Goal: Transaction & Acquisition: Book appointment/travel/reservation

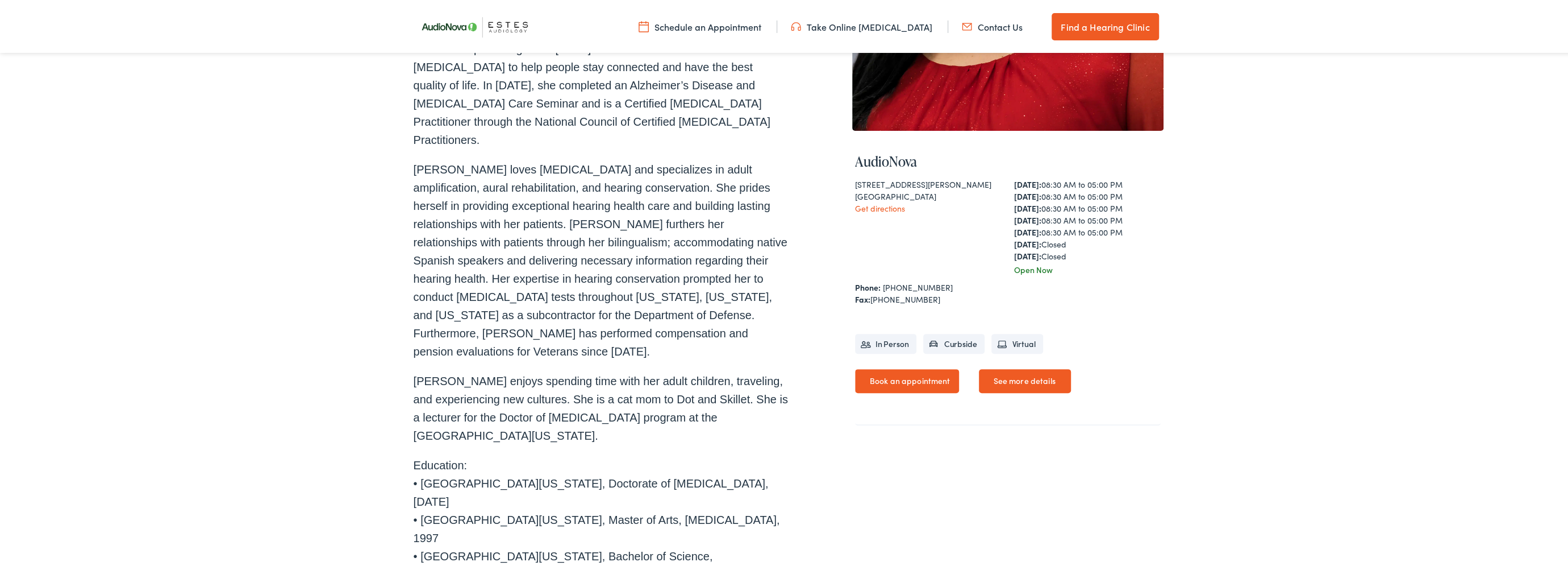
scroll to position [306, 0]
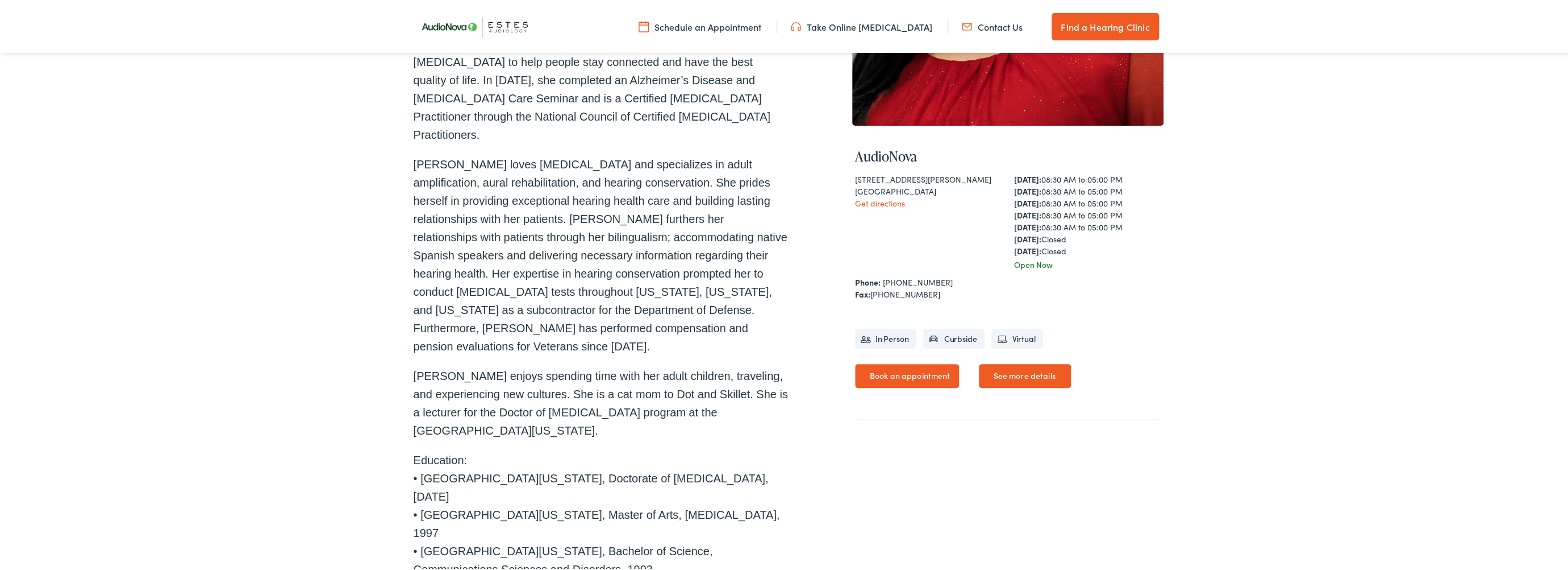
click at [892, 368] on link "Book an appointment" at bounding box center [907, 374] width 104 height 24
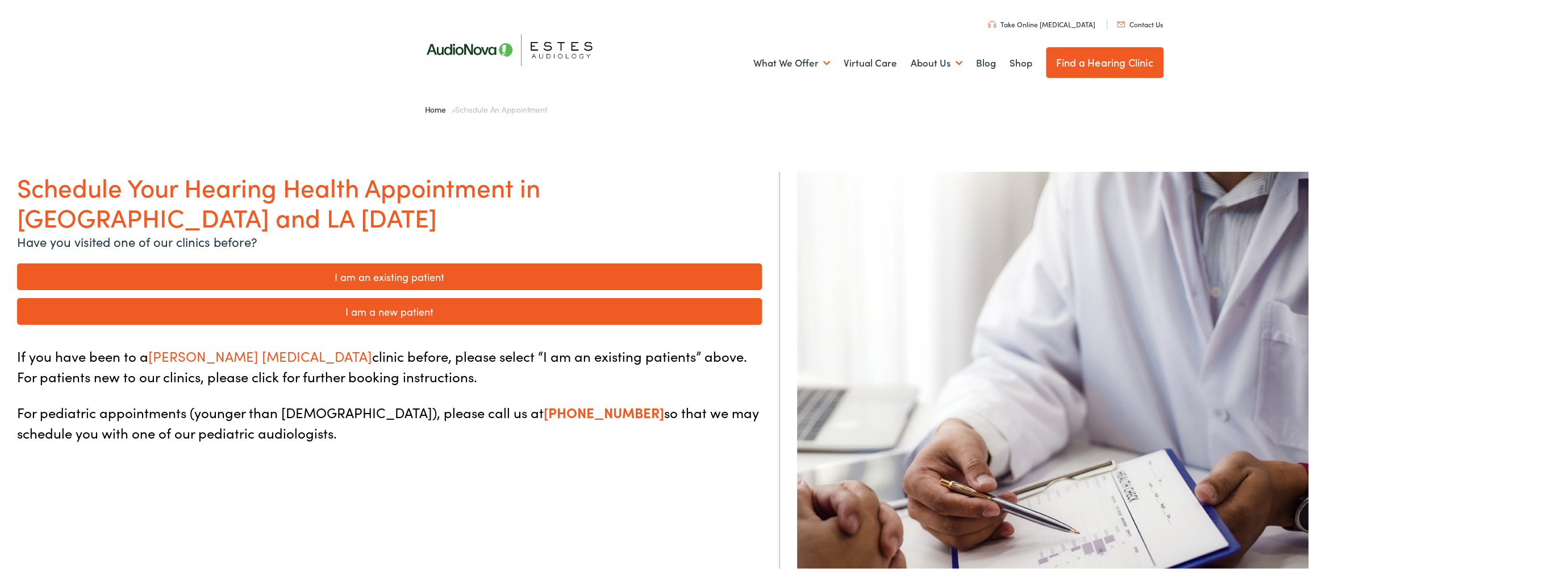
click at [395, 296] on link "I am a new patient" at bounding box center [388, 309] width 744 height 27
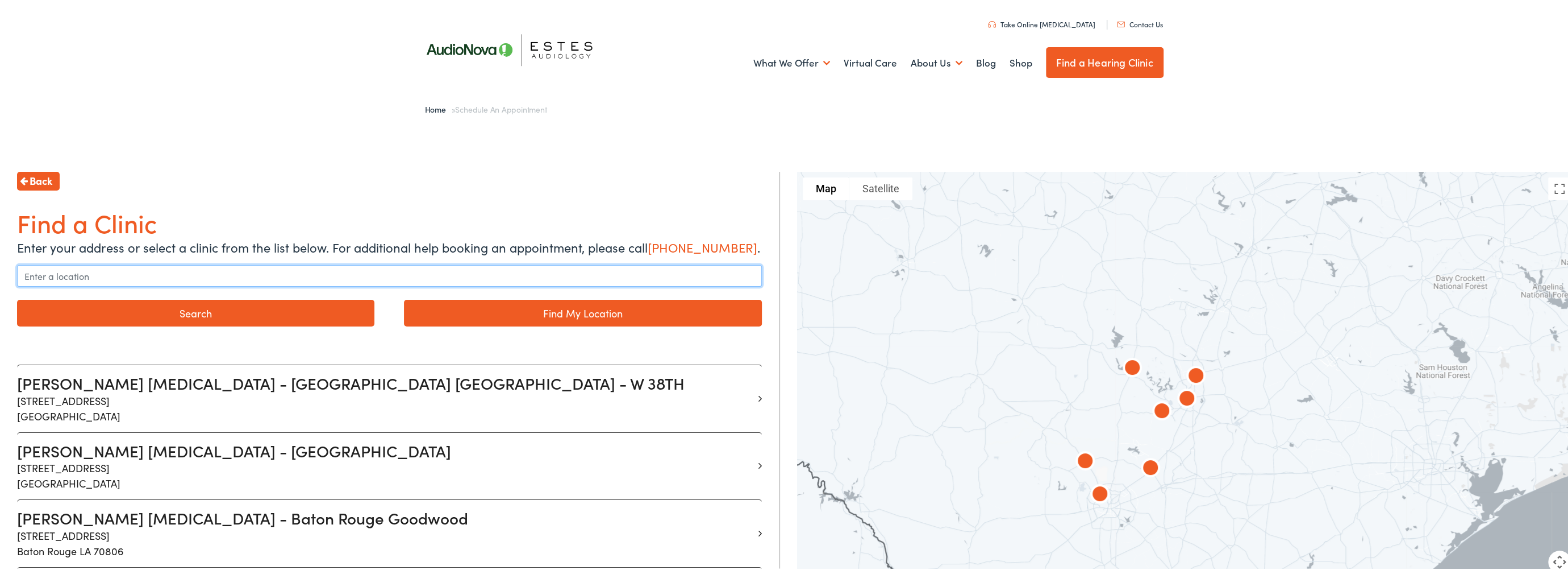
click at [116, 279] on input "text" at bounding box center [388, 273] width 744 height 21
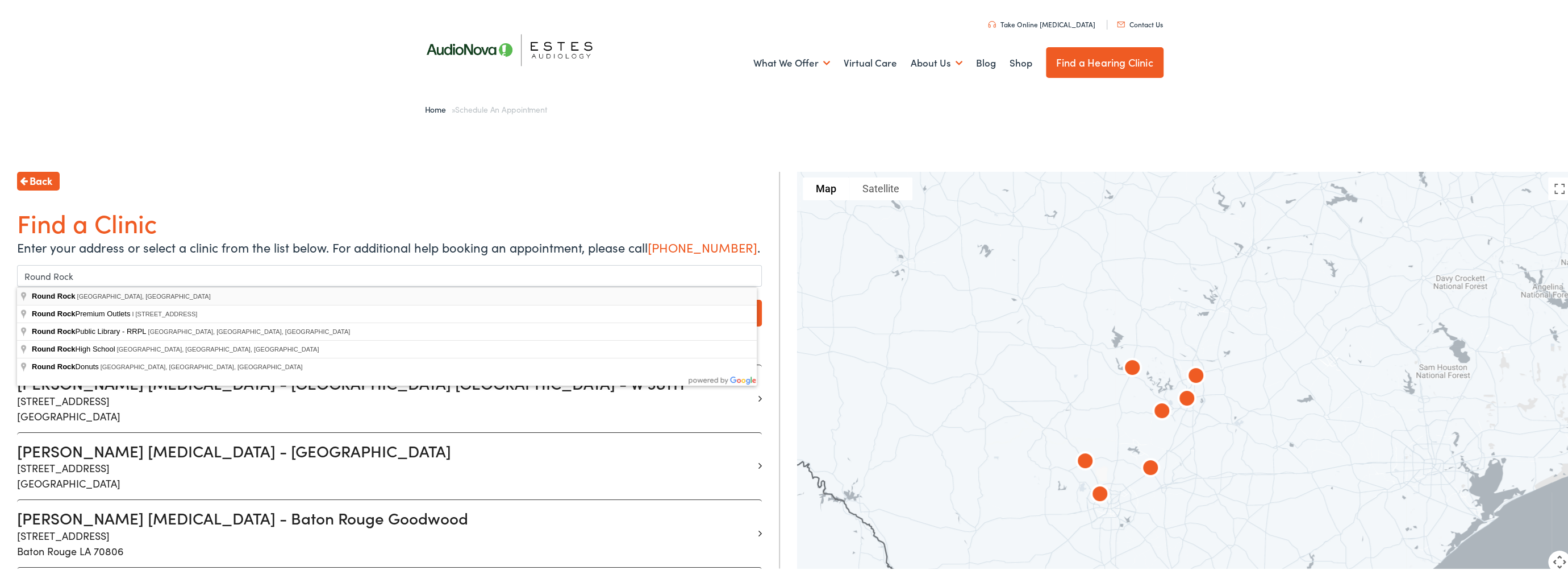
type input "Round Rock, TX, USA"
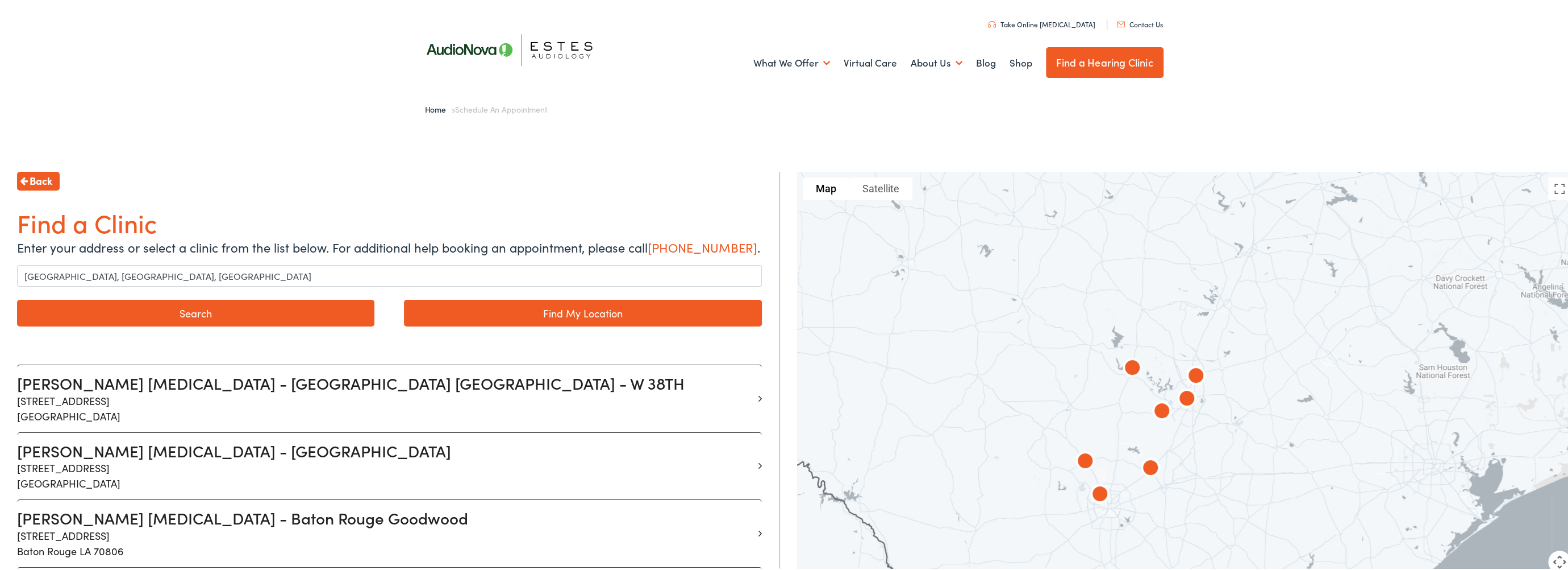
click at [310, 310] on button "Search" at bounding box center [195, 311] width 357 height 27
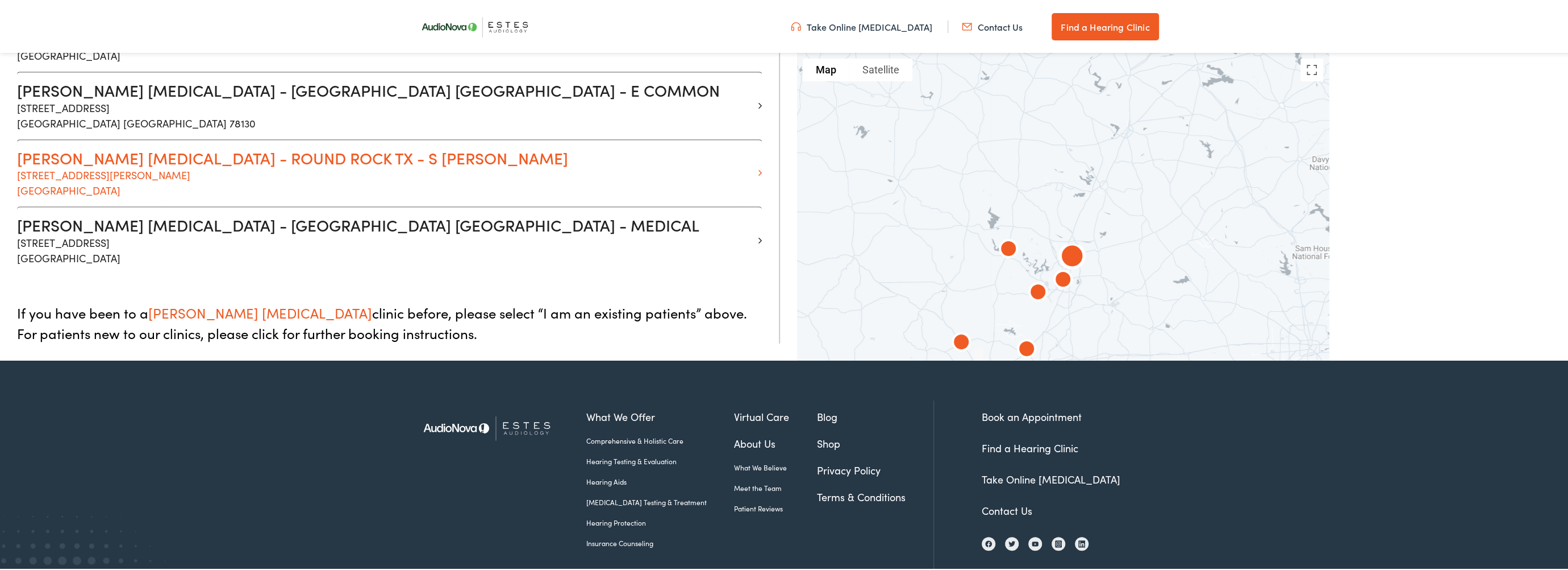
click at [115, 173] on p "1850 S. AW Grimes Blvd Suite 300 Round Rock TX 78664" at bounding box center [385, 180] width 736 height 31
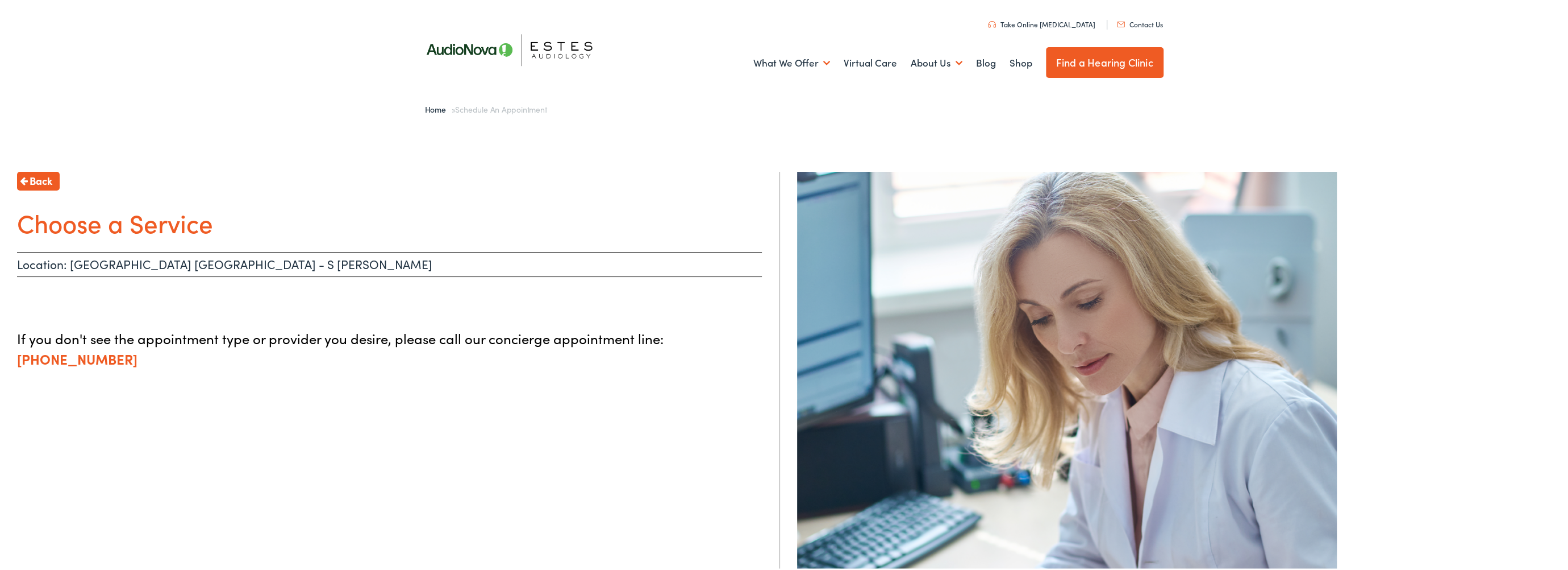
click at [512, 343] on p "If you don't see the appointment type or provider you desire, please call our c…" at bounding box center [388, 347] width 744 height 41
click at [266, 259] on p "Location: ROUND ROCK TX - S AW GRIMES" at bounding box center [388, 262] width 744 height 25
click at [38, 179] on span "Back" at bounding box center [41, 179] width 23 height 16
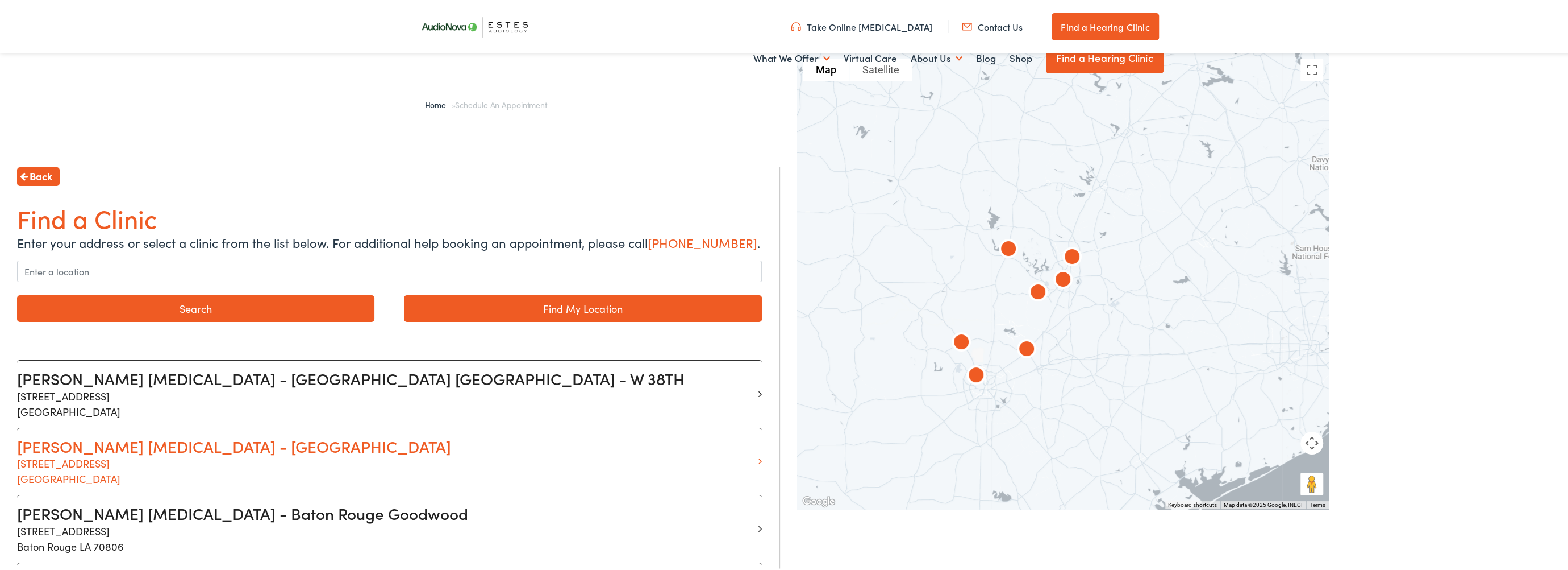
scroll to position [626, 0]
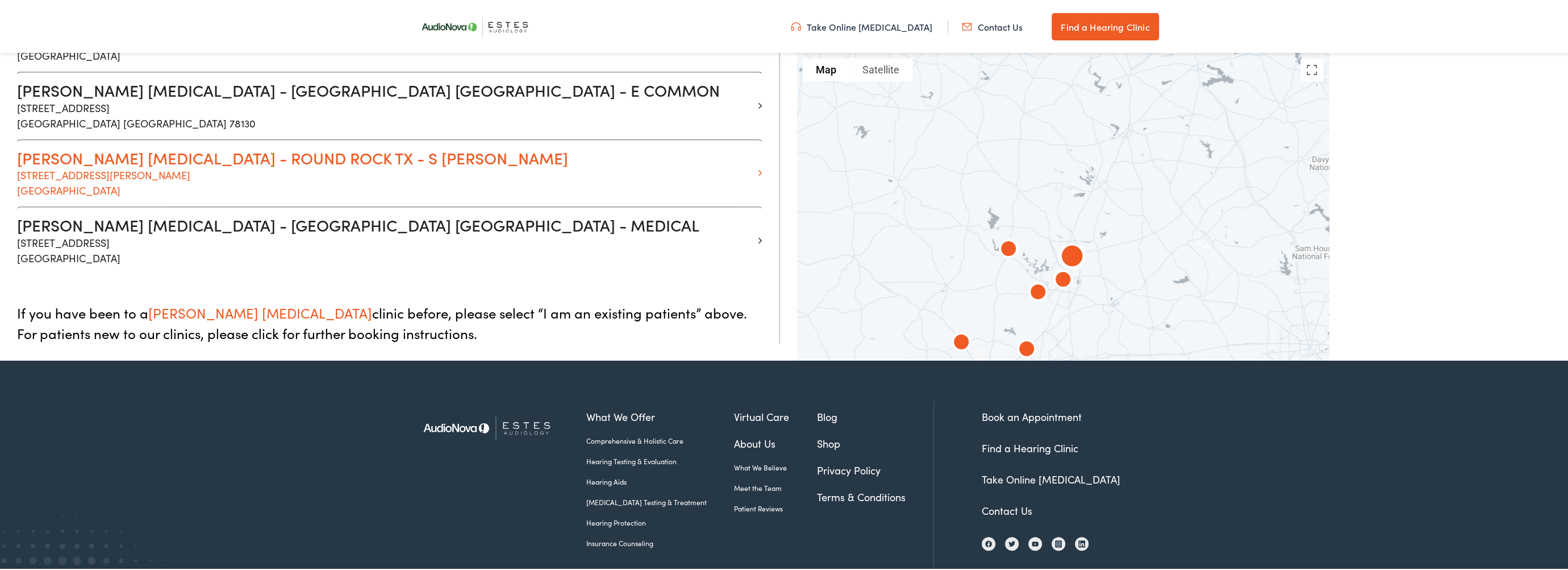
click at [93, 167] on p "1850 S. AW Grimes Blvd Suite 300 Round Rock TX 78664" at bounding box center [385, 180] width 736 height 31
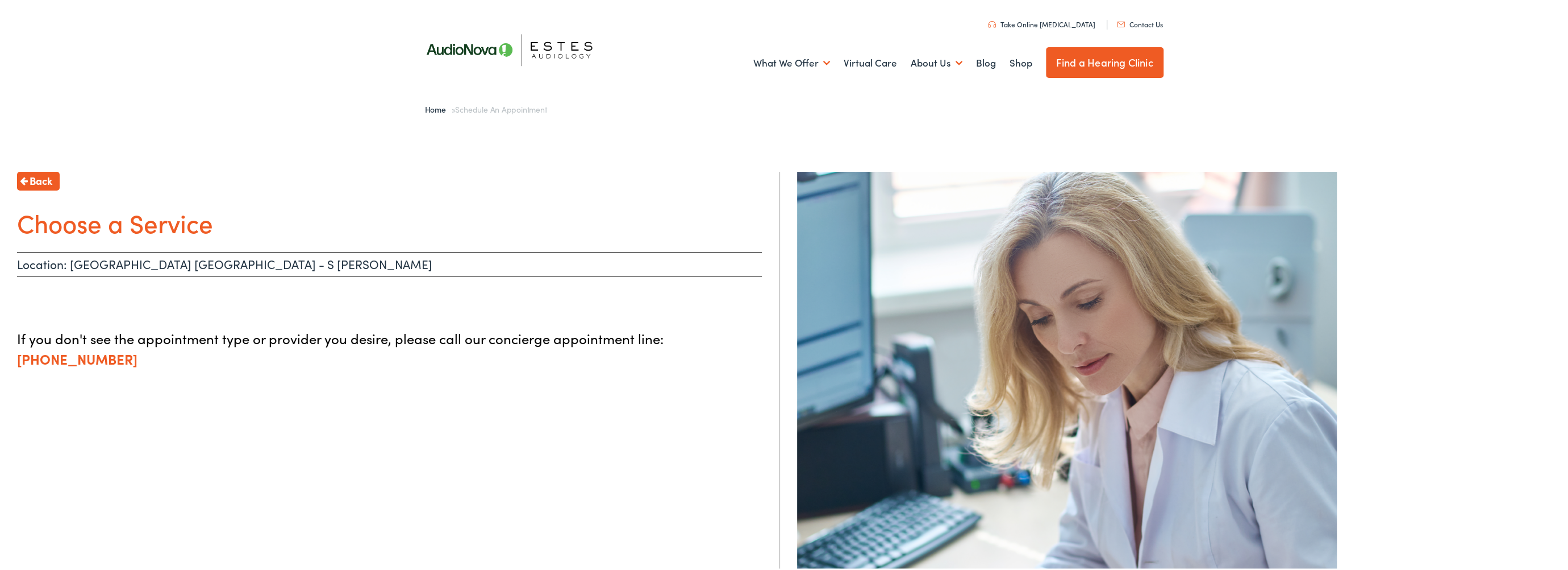
click at [31, 182] on span "Back" at bounding box center [41, 179] width 23 height 16
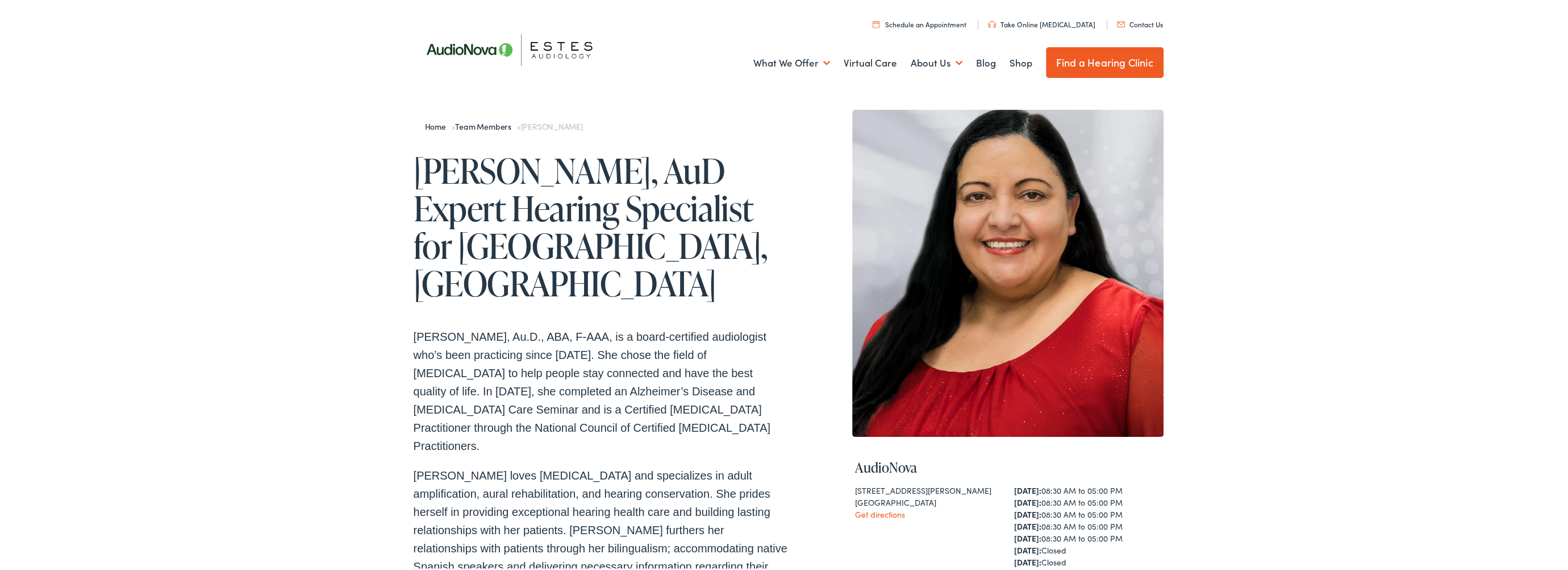
scroll to position [565, 0]
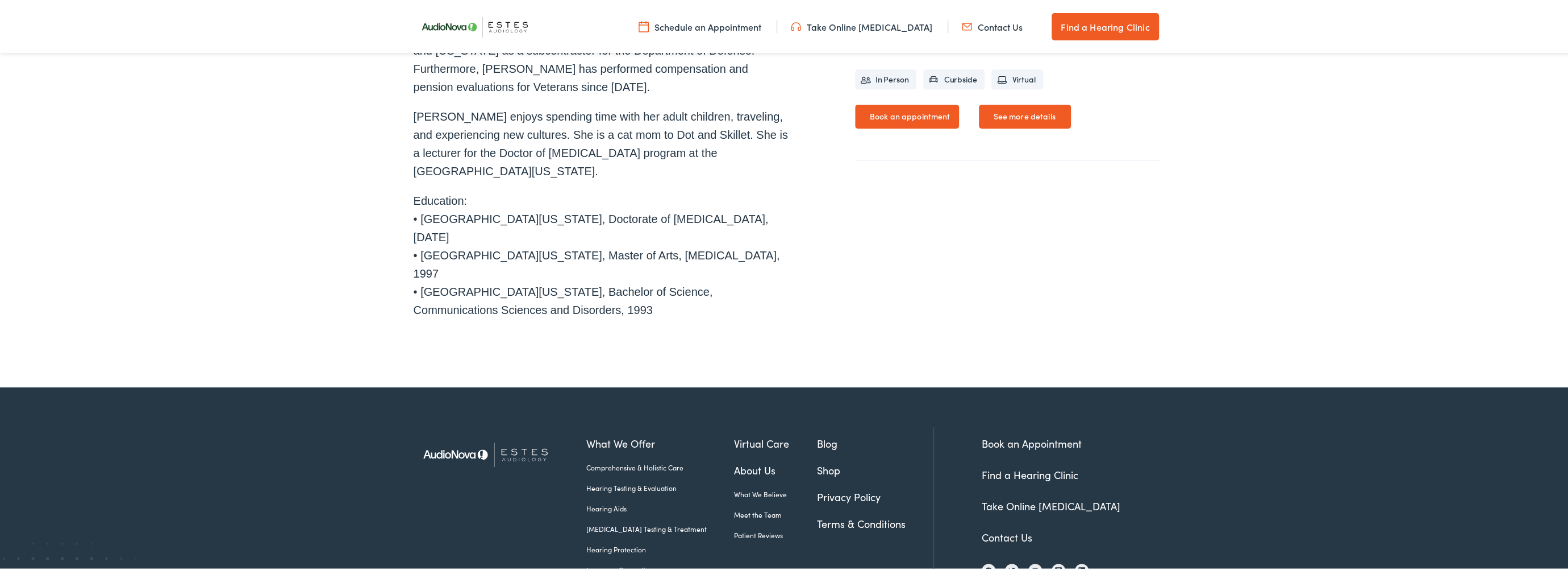
click at [897, 116] on link "Book an appointment" at bounding box center [907, 115] width 104 height 24
